Goal: Find specific page/section: Find specific page/section

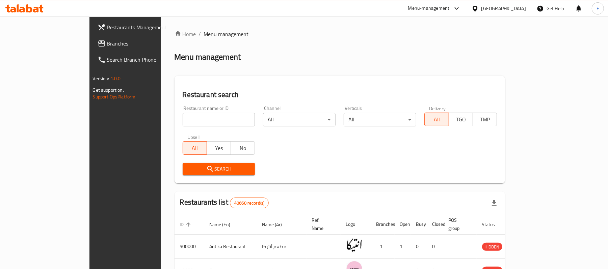
click at [450, 6] on div "Menu-management" at bounding box center [429, 8] width 42 height 8
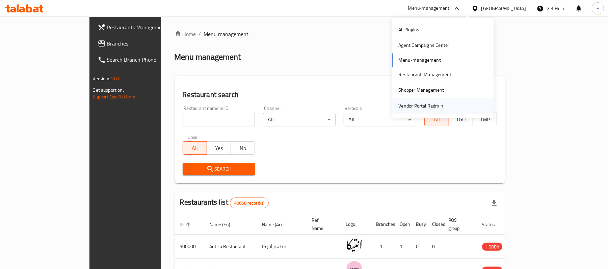
click at [435, 103] on div "Vendor Portal Radmin" at bounding box center [420, 105] width 45 height 7
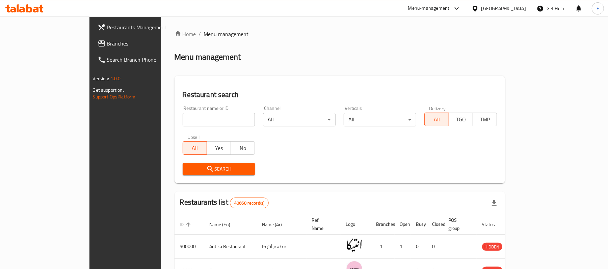
click at [186, 110] on div "Restaurant name or ID Restaurant name or ID" at bounding box center [219, 116] width 73 height 21
click at [185, 116] on input "search" at bounding box center [219, 120] width 73 height 14
paste input "703204"
type input "703204"
click button "Search" at bounding box center [219, 169] width 73 height 12
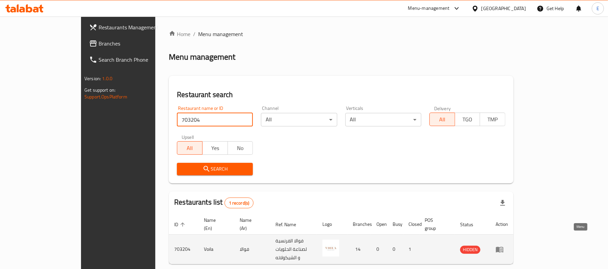
click at [503, 247] on icon "enhanced table" at bounding box center [499, 250] width 7 height 6
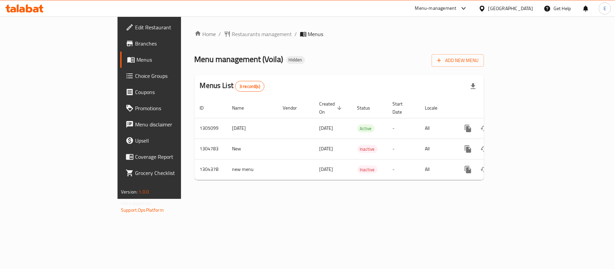
click at [135, 41] on span "Branches" at bounding box center [175, 44] width 80 height 8
